Goal: Obtain resource: Download file/media

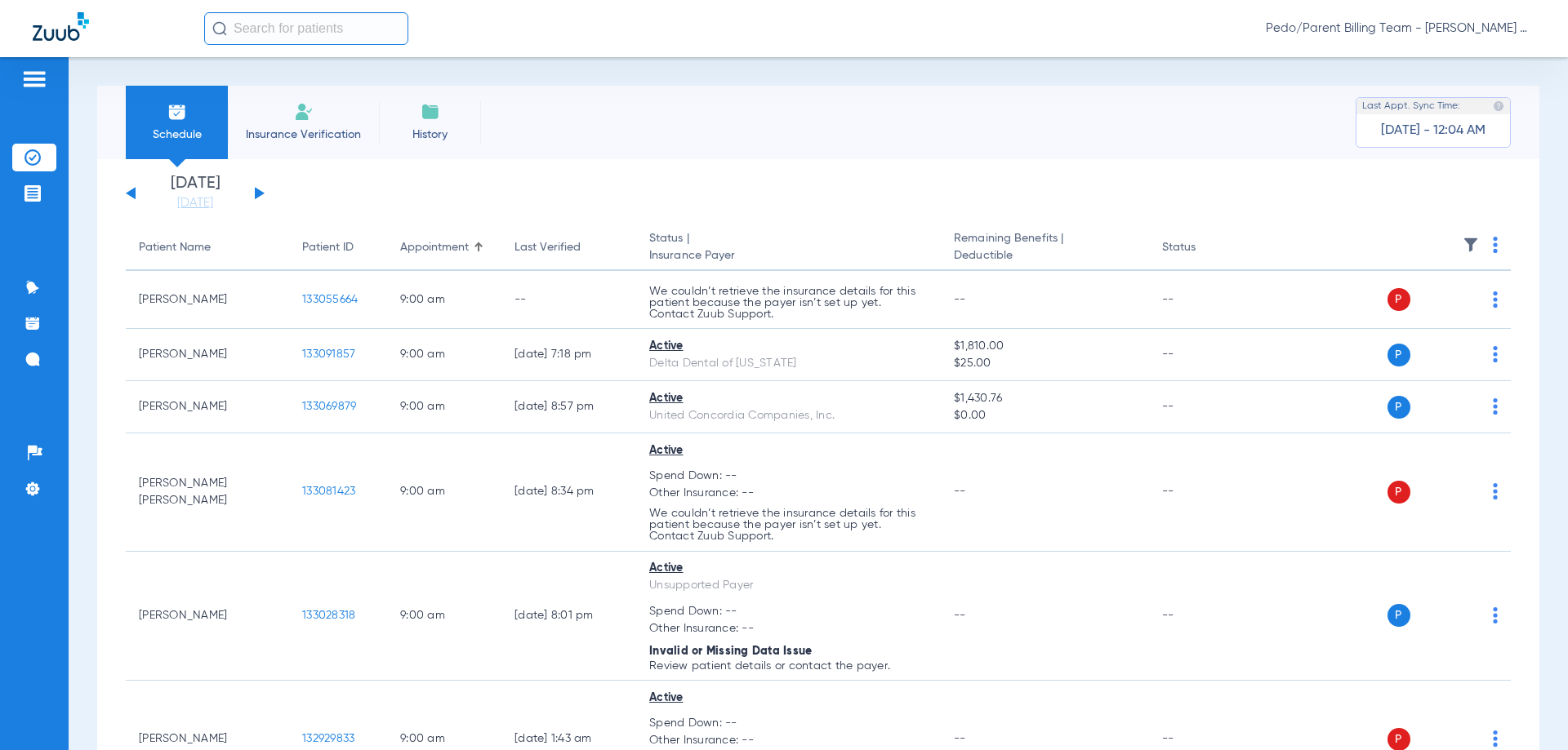
click at [303, 32] on input "text" at bounding box center [306, 28] width 204 height 33
click at [317, 26] on input "text" at bounding box center [306, 28] width 204 height 33
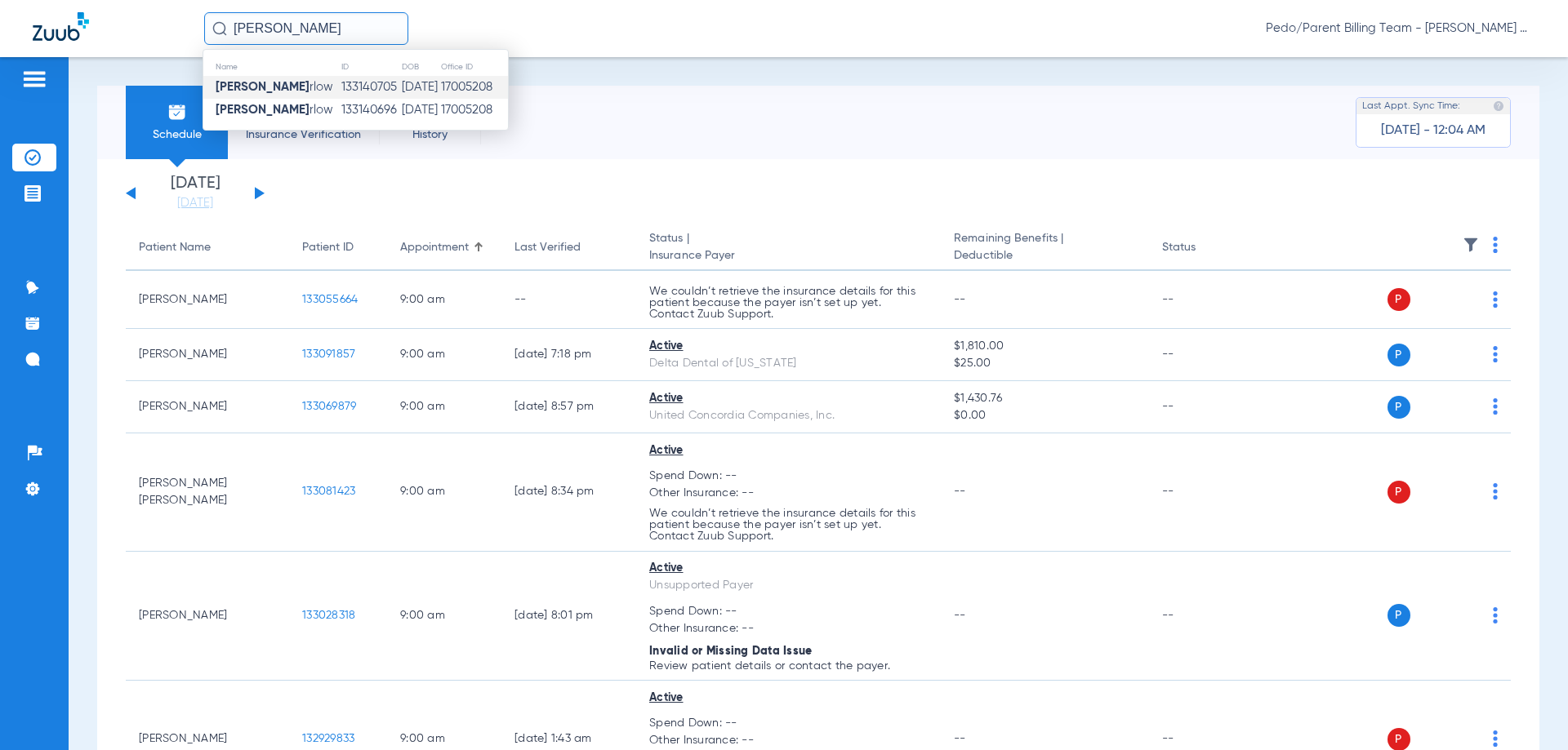
type input "[PERSON_NAME]"
click at [321, 87] on span "[PERSON_NAME] rlow" at bounding box center [274, 87] width 117 height 12
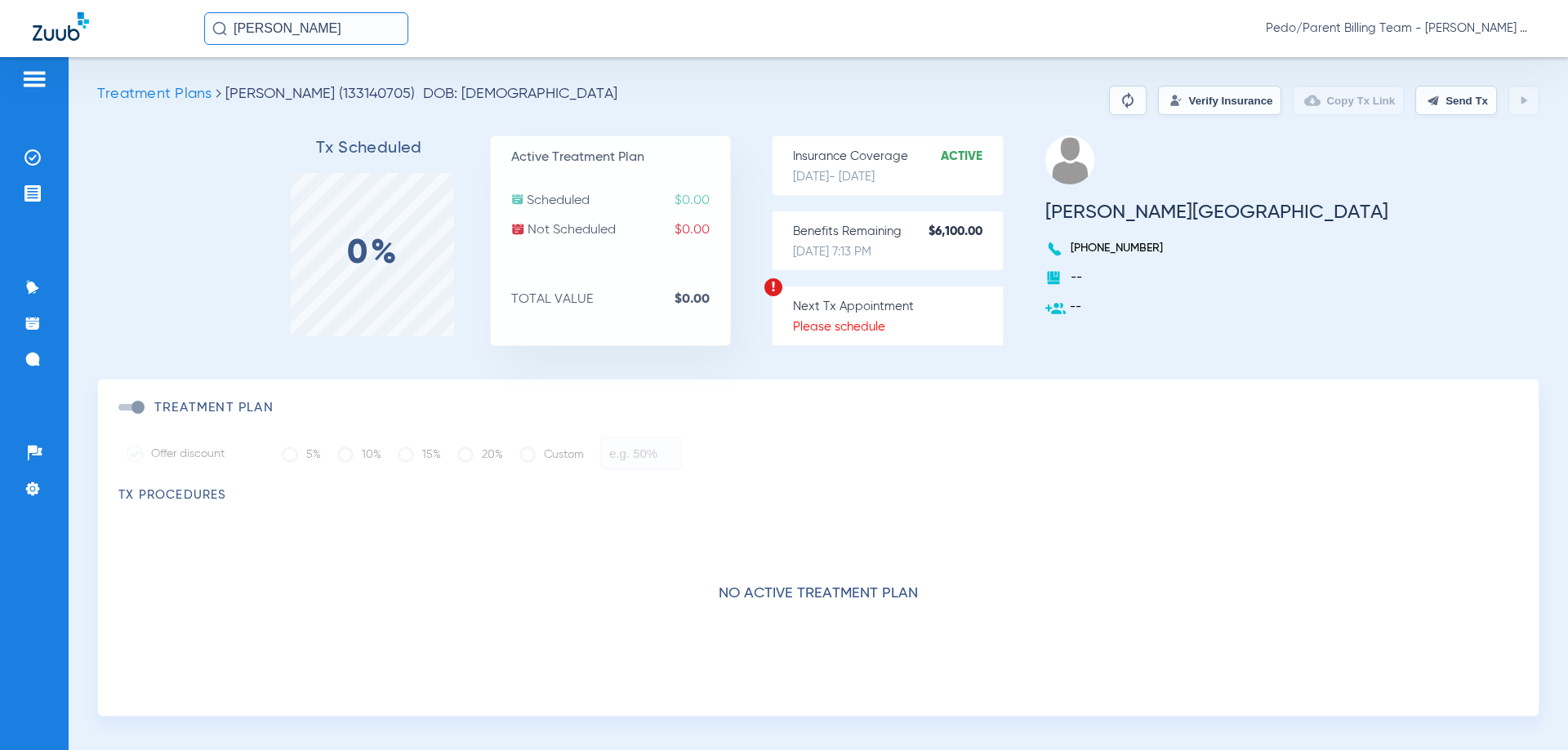
click at [1169, 111] on button "Verify Insurance" at bounding box center [1220, 101] width 123 height 30
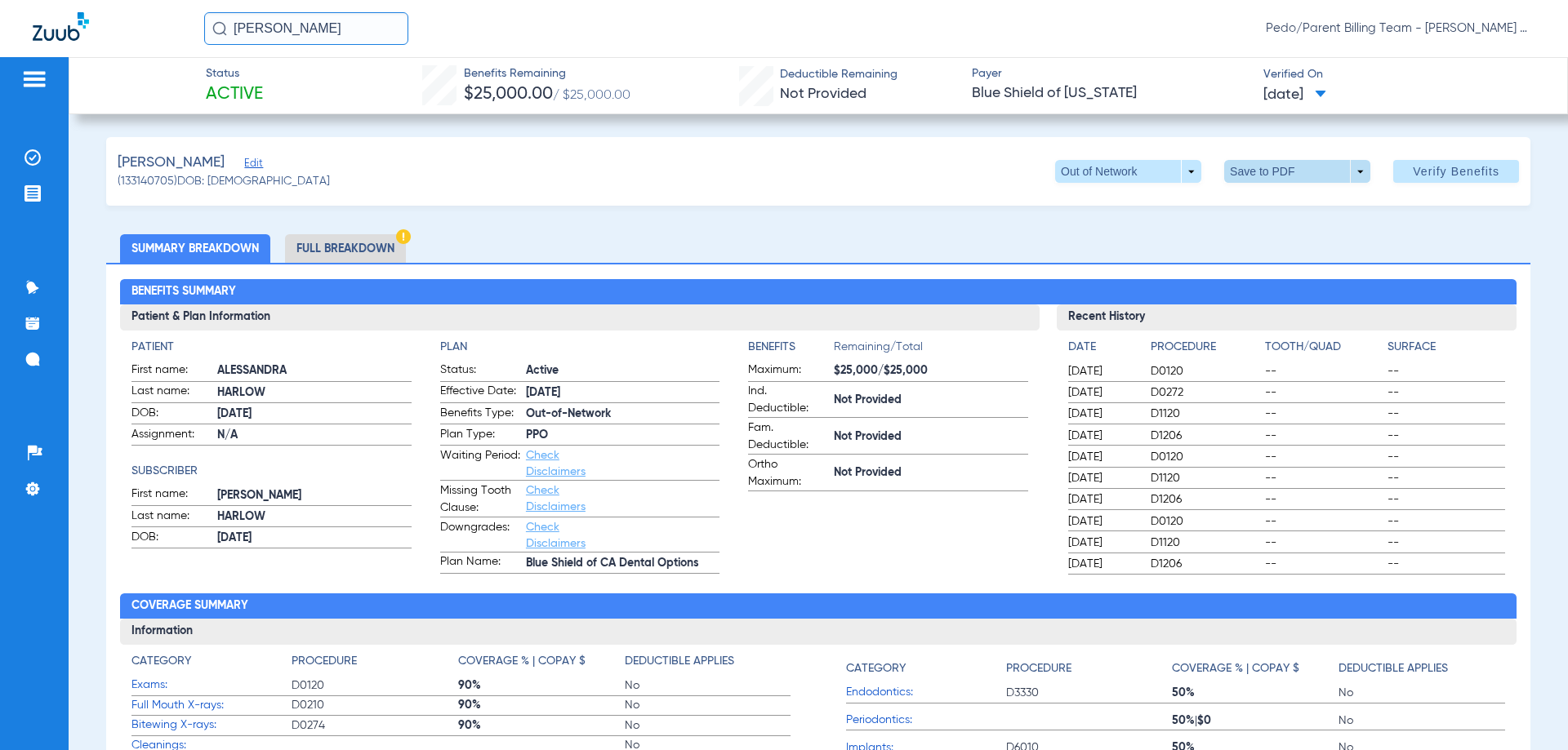
click at [1322, 170] on span at bounding box center [1298, 170] width 146 height 23
click at [1282, 207] on span "Save to PDF" at bounding box center [1290, 204] width 64 height 12
